Goal: Navigation & Orientation: Find specific page/section

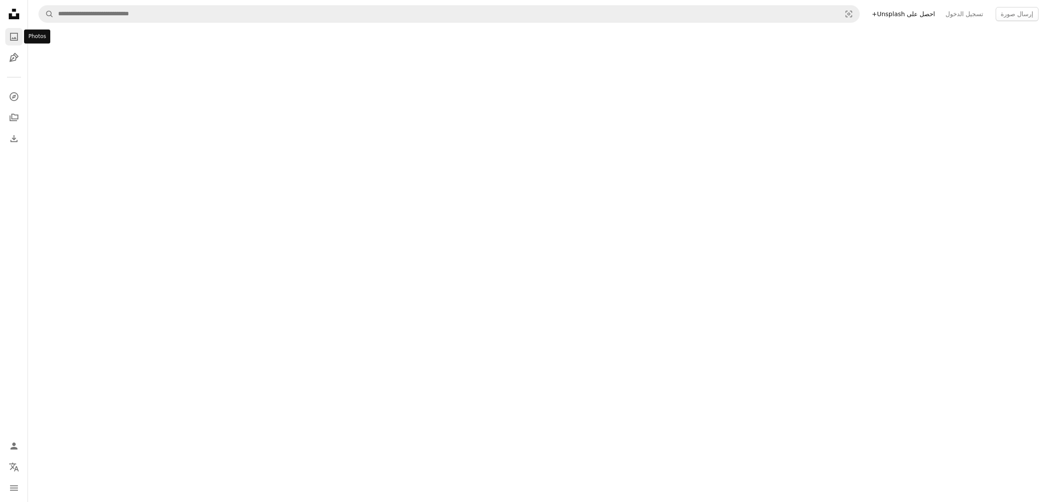
click at [14, 37] on icon "الصور" at bounding box center [14, 37] width 8 height 8
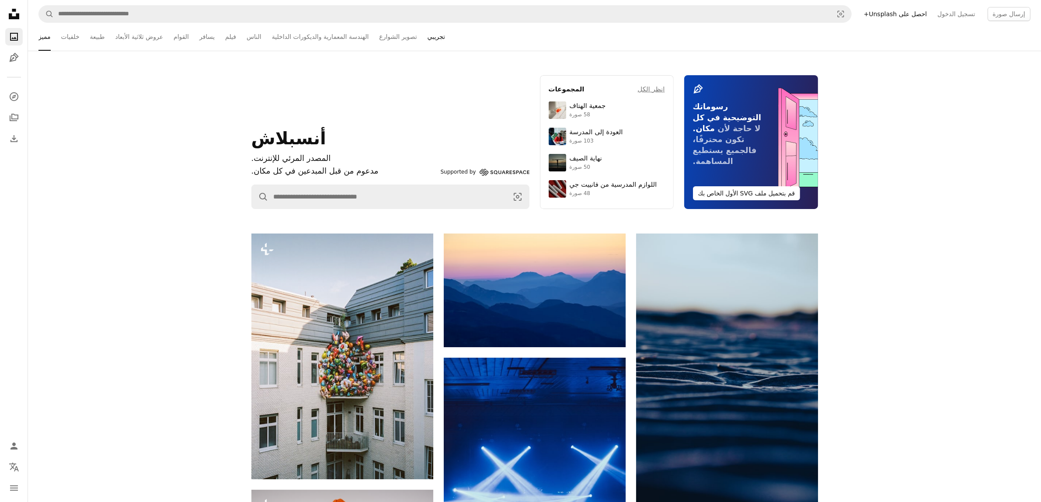
click at [428, 47] on link "تجريبي" at bounding box center [436, 37] width 17 height 28
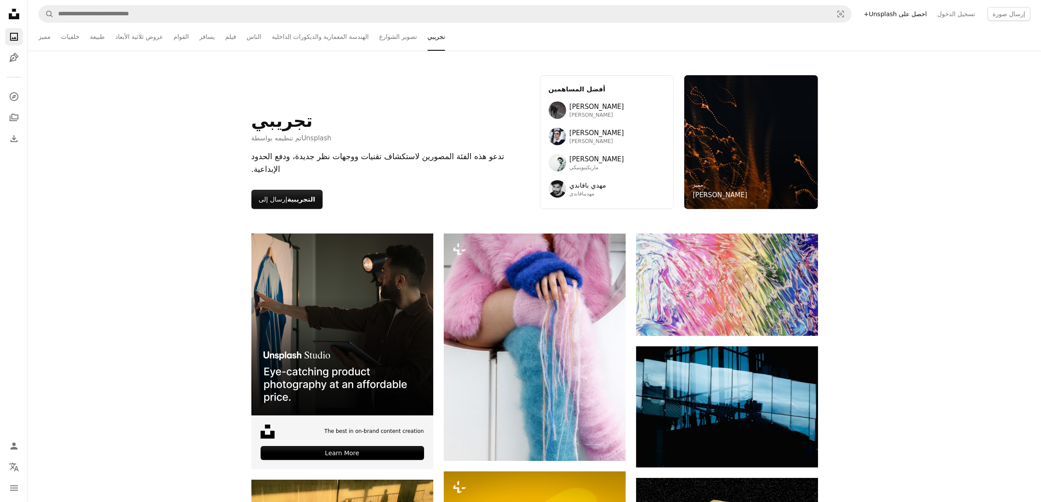
click at [237, 36] on ul "مميز خلفيات طبيعة عروض ثلاثية الأبعاد القوام يسافر فيلم الناس الهندسة المعمارية…" at bounding box center [534, 37] width 992 height 28
click at [235, 36] on font "فيلم" at bounding box center [230, 36] width 11 height 7
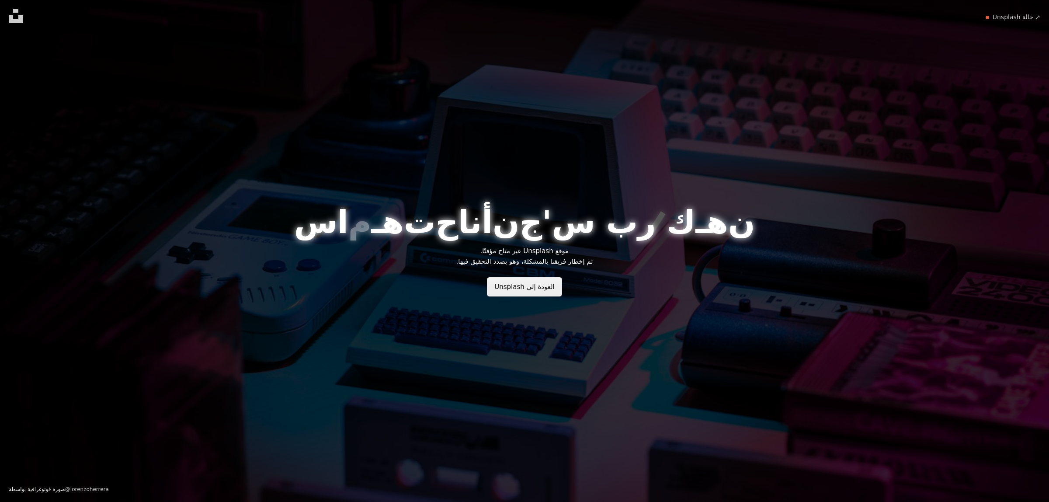
click at [540, 283] on font "العودة إلى Unsplash" at bounding box center [525, 287] width 60 height 8
